Goal: Task Accomplishment & Management: Manage account settings

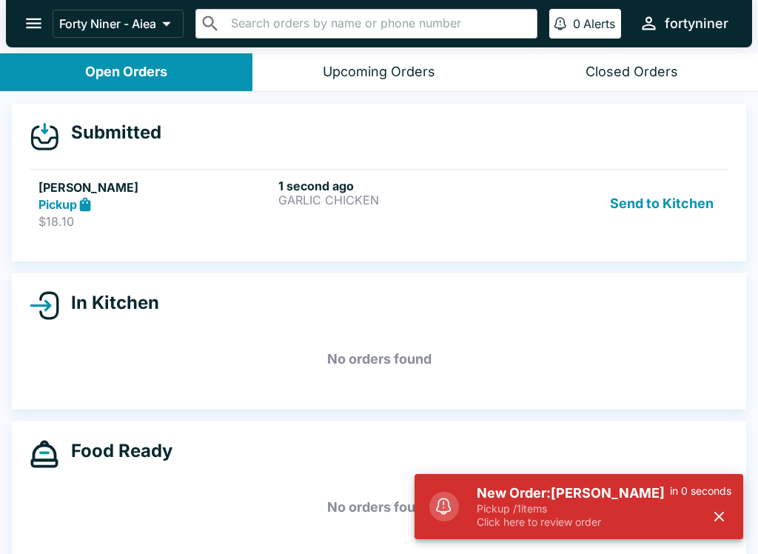
click at [450, 221] on div "1 second ago GARLIC CHICKEN" at bounding box center [396, 204] width 234 height 51
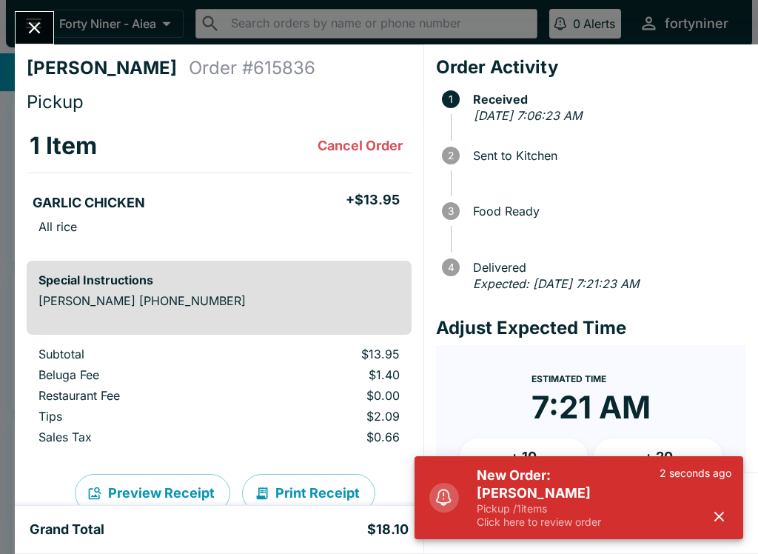
click at [719, 512] on icon "button" at bounding box center [719, 516] width 17 height 17
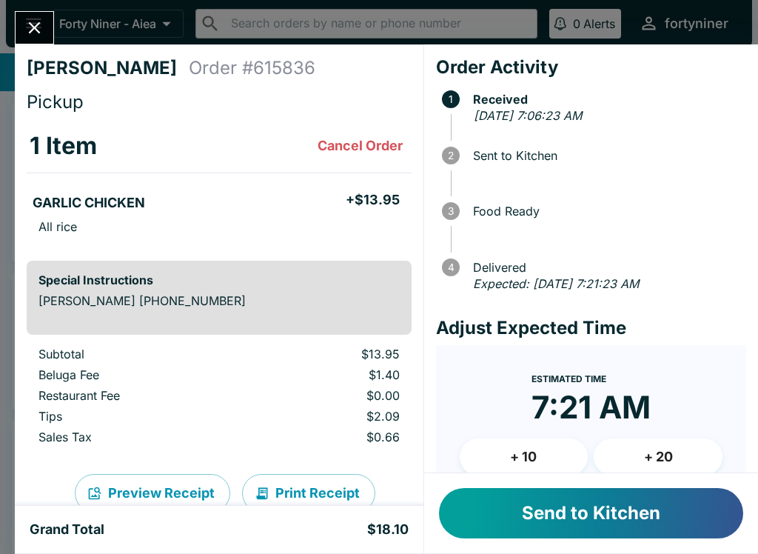
click at [670, 518] on button "Send to Kitchen" at bounding box center [591, 513] width 304 height 50
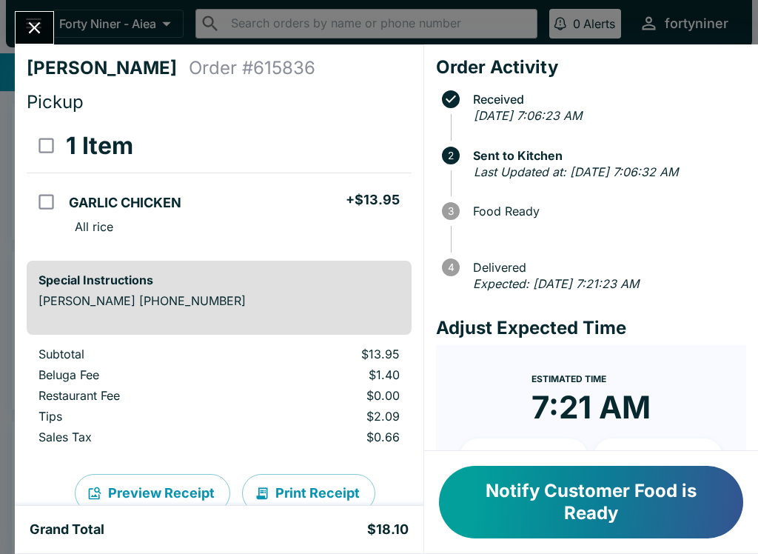
click at [37, 25] on icon "Close" at bounding box center [35, 28] width 12 height 12
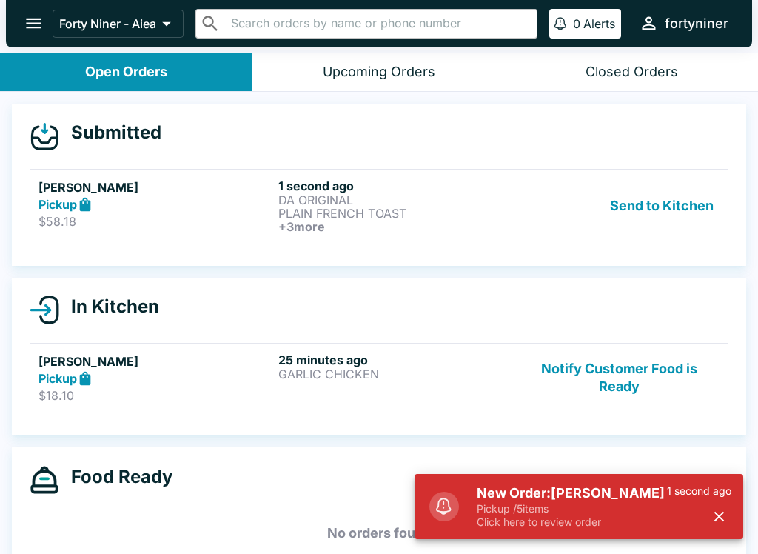
click at [205, 205] on div "Pickup" at bounding box center [156, 204] width 234 height 17
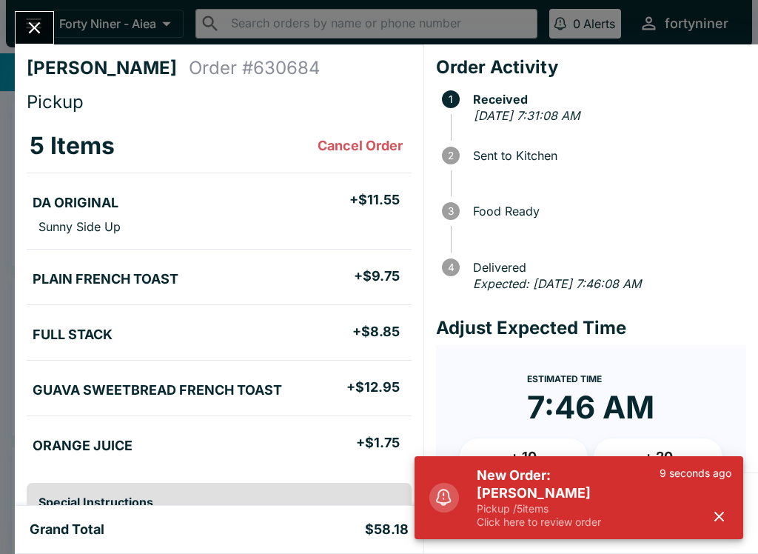
click at [729, 512] on button "button" at bounding box center [719, 516] width 24 height 24
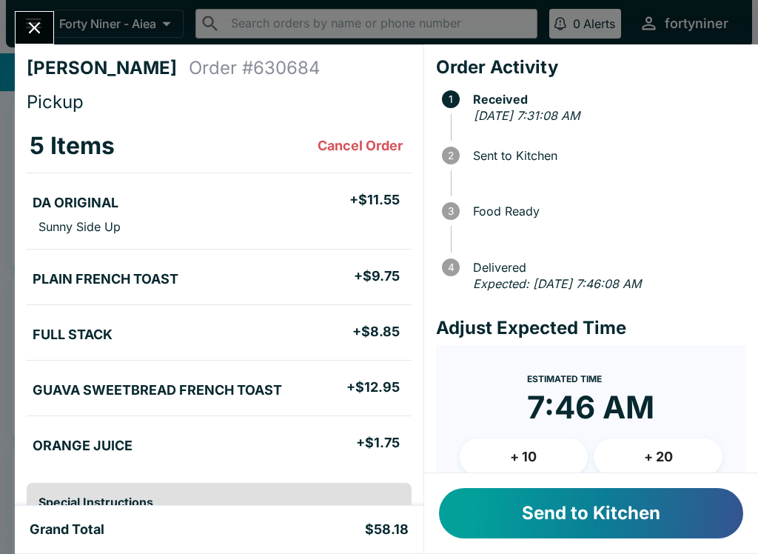
click at [664, 500] on button "Send to Kitchen" at bounding box center [591, 513] width 304 height 50
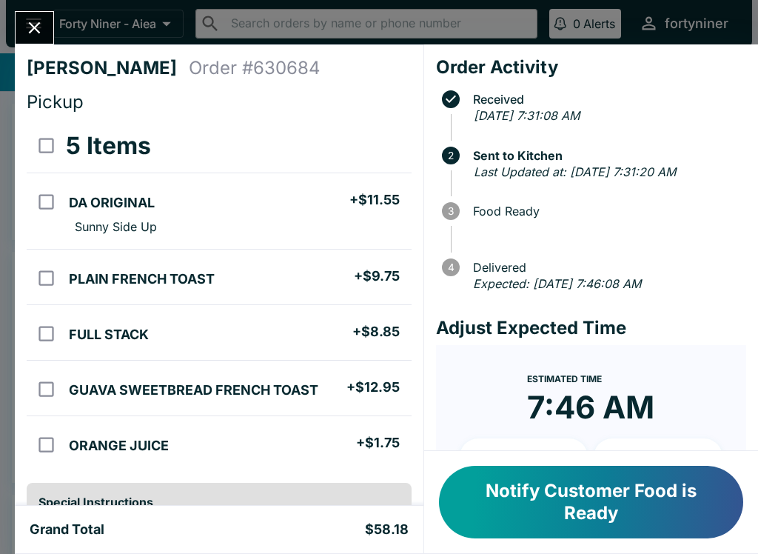
click at [33, 26] on icon "Close" at bounding box center [35, 28] width 12 height 12
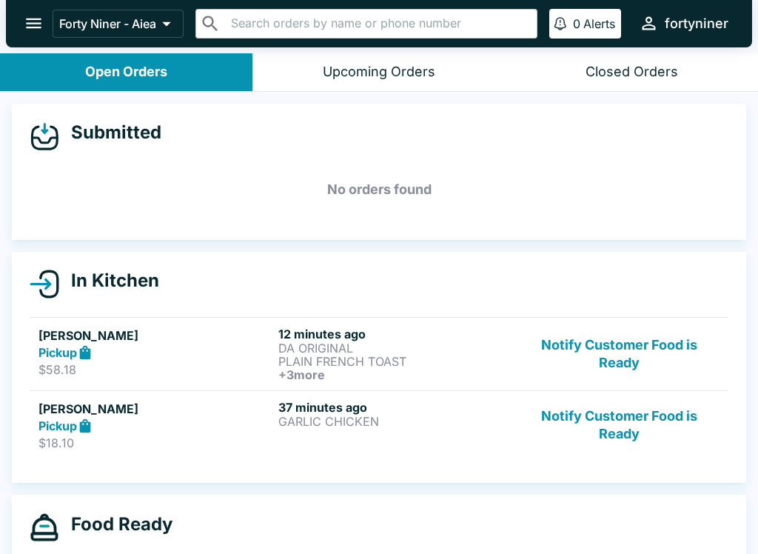
click at [596, 357] on button "Notify Customer Food is Ready" at bounding box center [619, 354] width 201 height 55
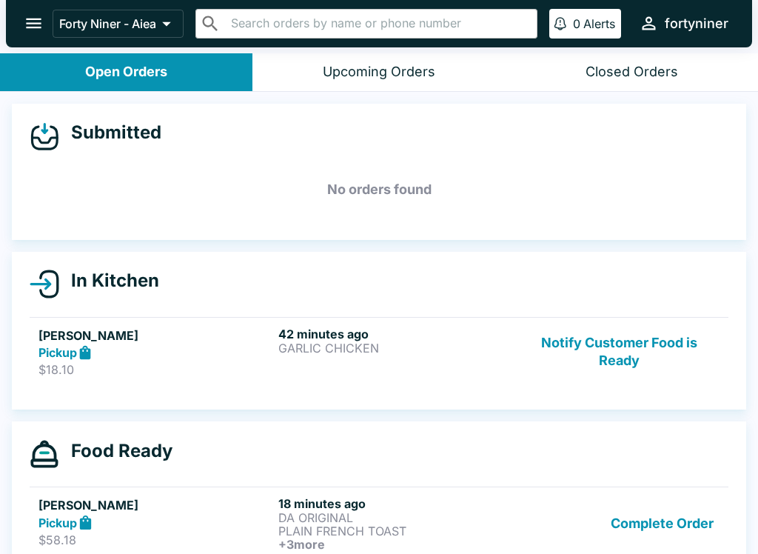
click at [624, 344] on button "Notify Customer Food is Ready" at bounding box center [619, 352] width 201 height 51
